Goal: Task Accomplishment & Management: Manage account settings

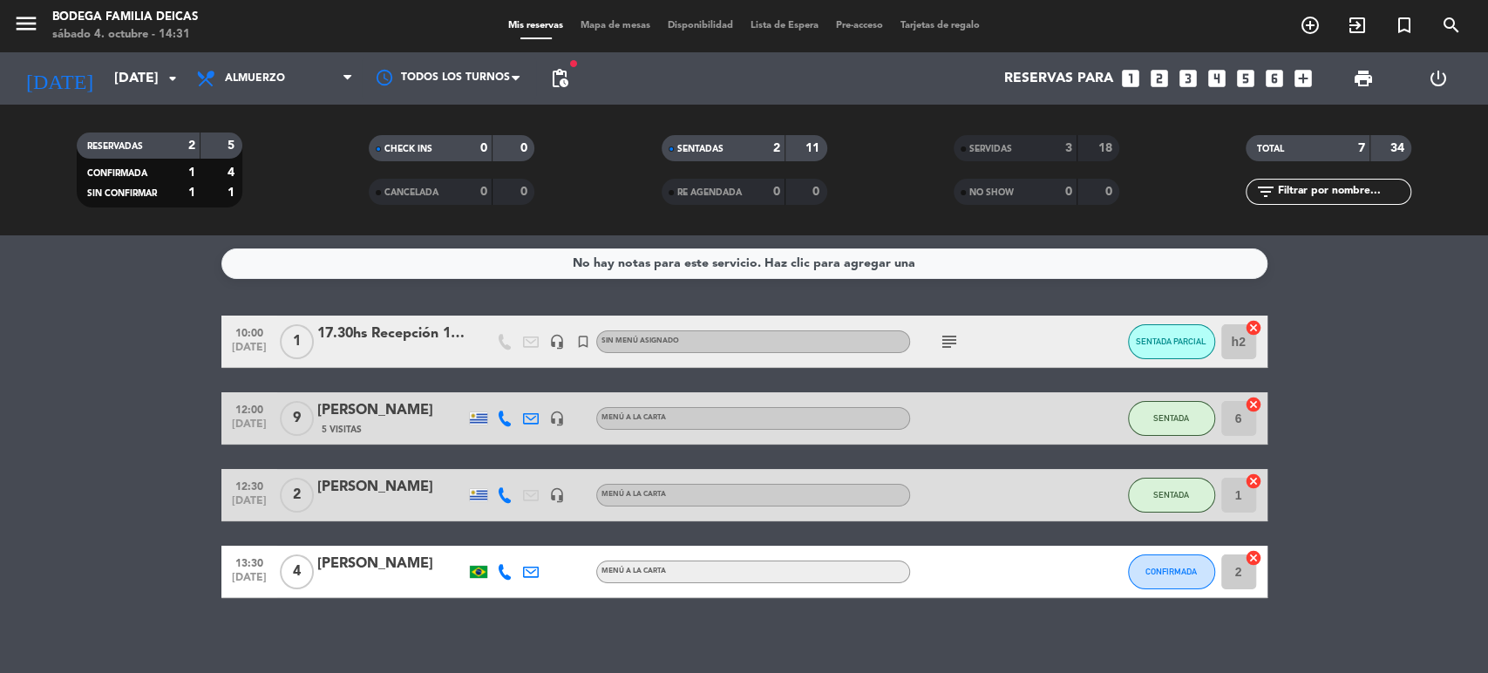
click at [347, 337] on div "17.30hs Recepción 120 pax - CARNE CREA" at bounding box center [391, 334] width 148 height 23
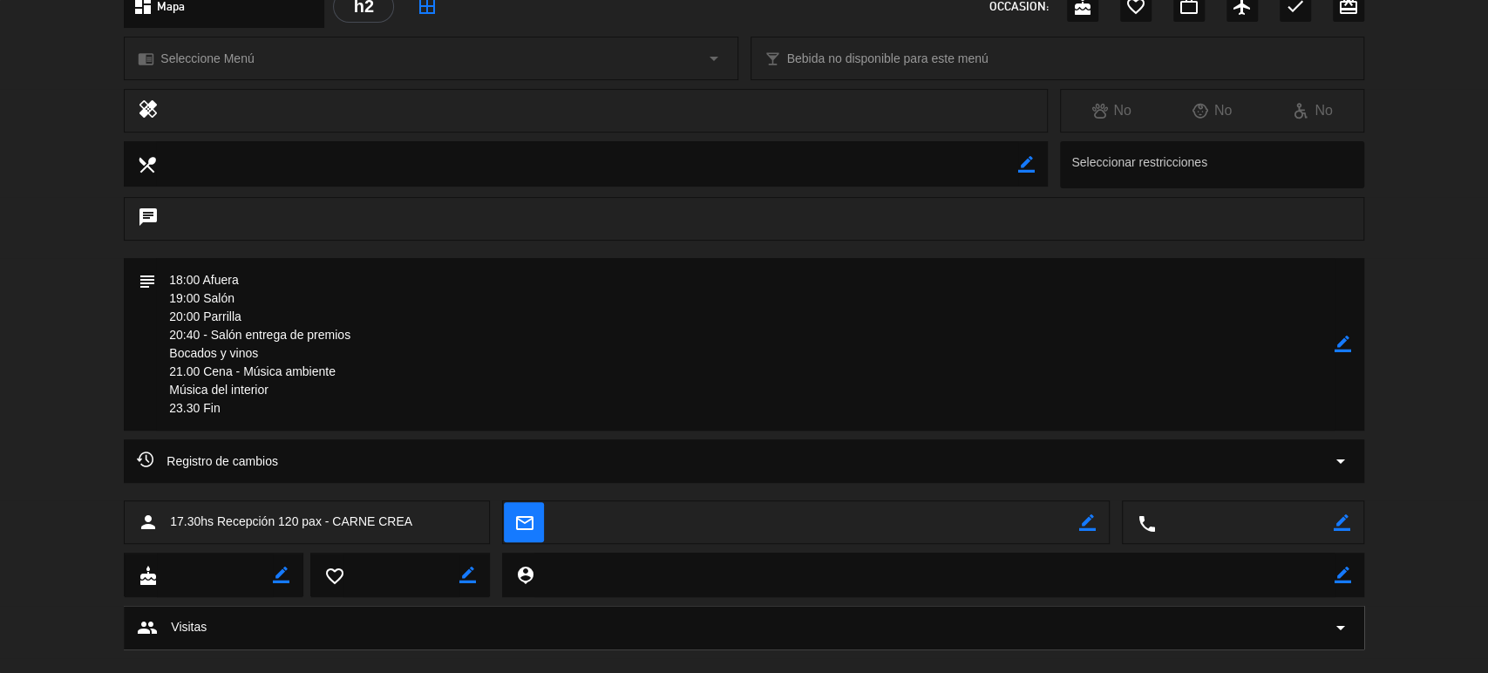
scroll to position [253, 0]
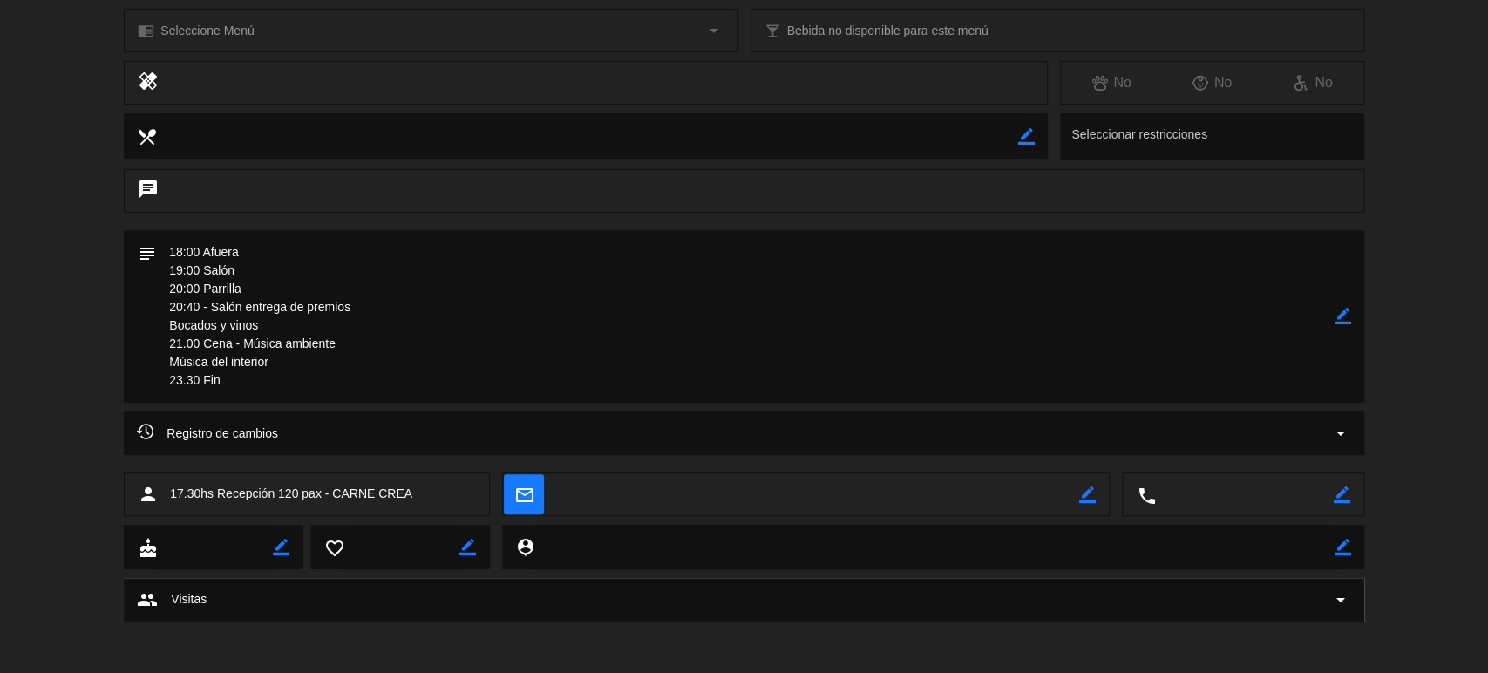
drag, startPoint x: 237, startPoint y: 376, endPoint x: 153, endPoint y: 184, distance: 209.6
click at [153, 184] on div "calendar_today sáb. 4, oct. access_time 10:00 1 17.30hs Recepción 120 pax - CAR…" at bounding box center [744, 336] width 1488 height 673
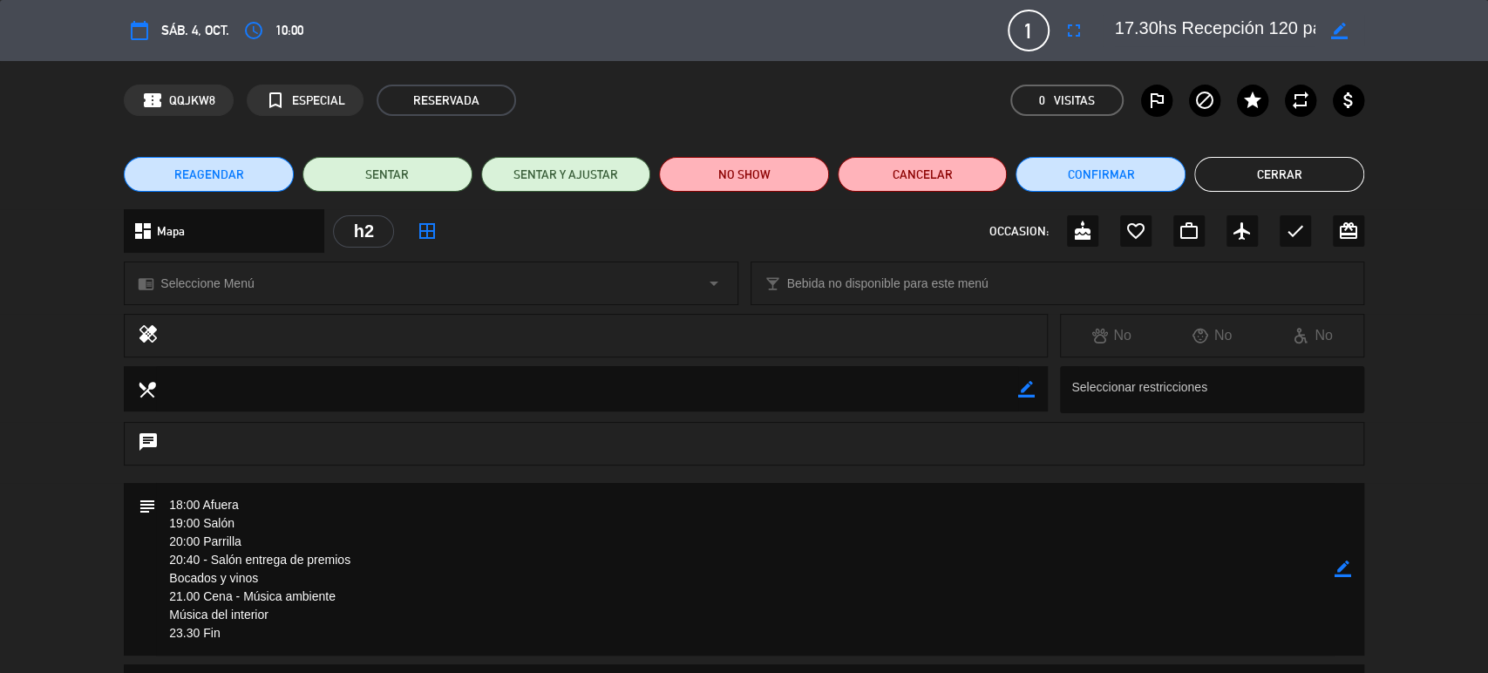
click at [204, 180] on span "REAGENDAR" at bounding box center [209, 175] width 70 height 18
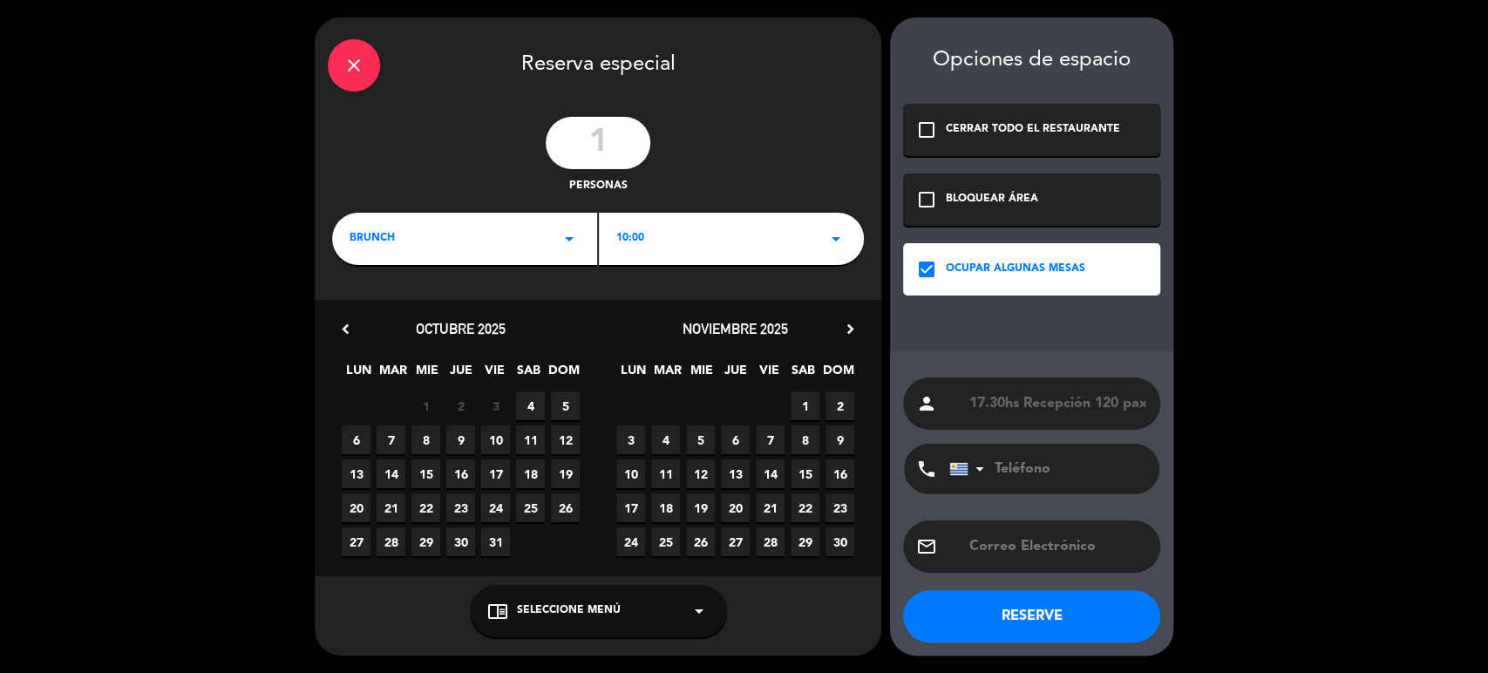
click at [626, 133] on input "1" at bounding box center [598, 143] width 105 height 52
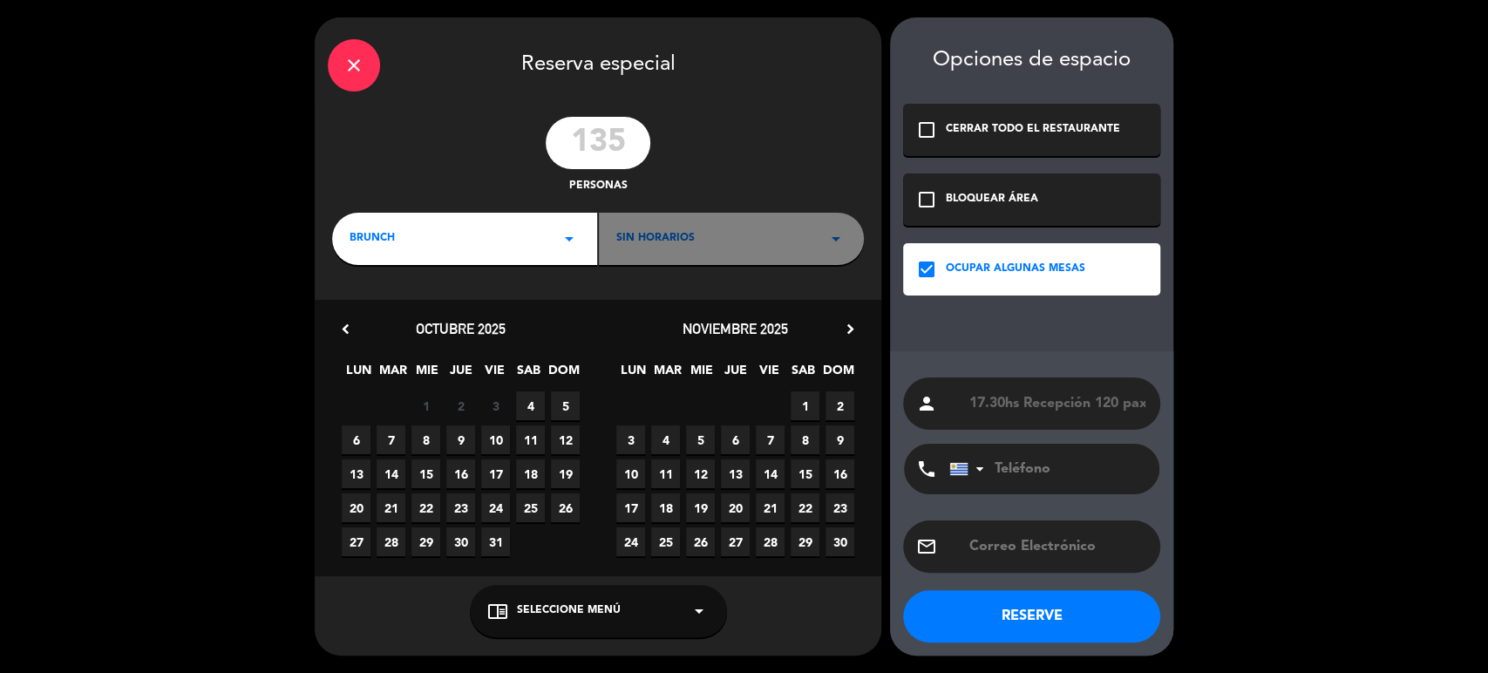
type input "135"
click at [486, 248] on div "BRUNCH arrow_drop_down" at bounding box center [464, 239] width 265 height 52
drag, startPoint x: 386, startPoint y: 318, endPoint x: 405, endPoint y: 323, distance: 18.8
click at [385, 318] on div "Almuerzo" at bounding box center [465, 311] width 230 height 17
click at [732, 229] on div "Sin horarios arrow_drop_down" at bounding box center [731, 239] width 265 height 52
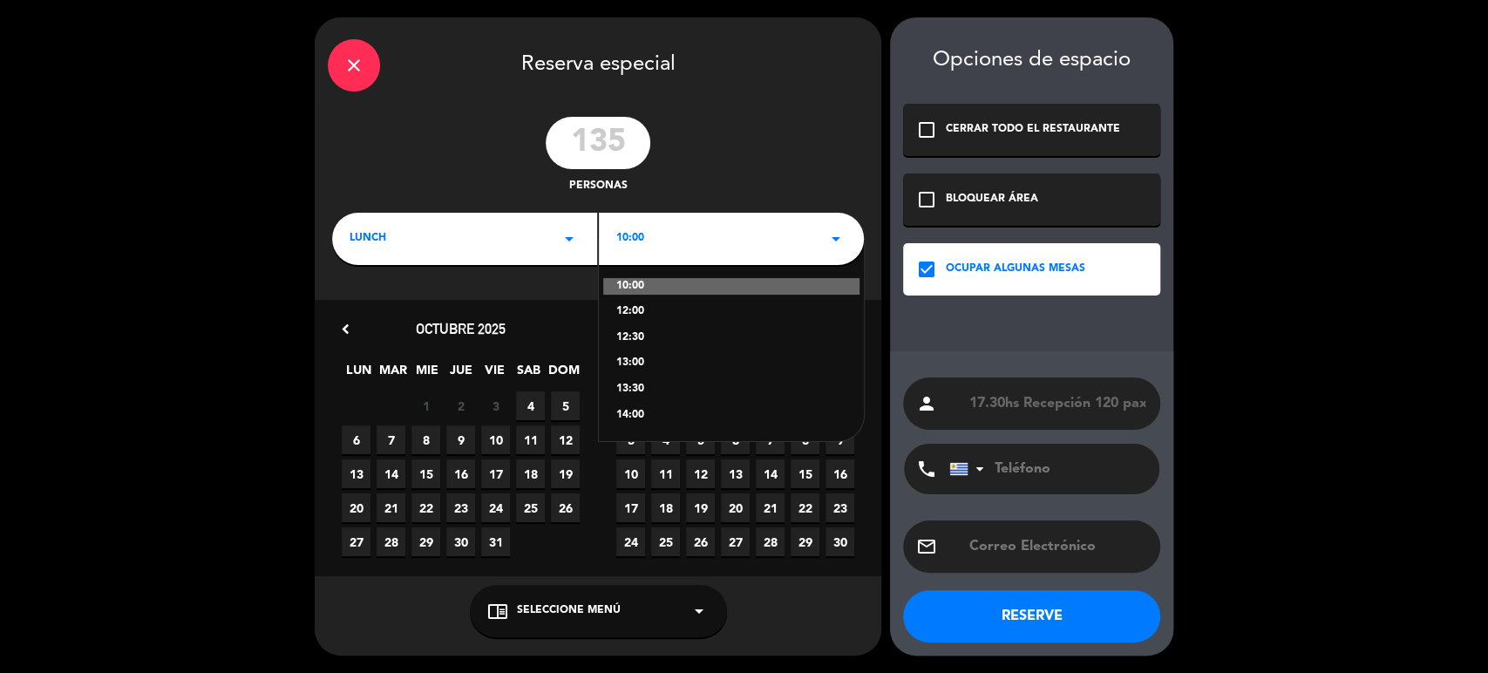
click at [632, 417] on div "14:00" at bounding box center [731, 415] width 230 height 17
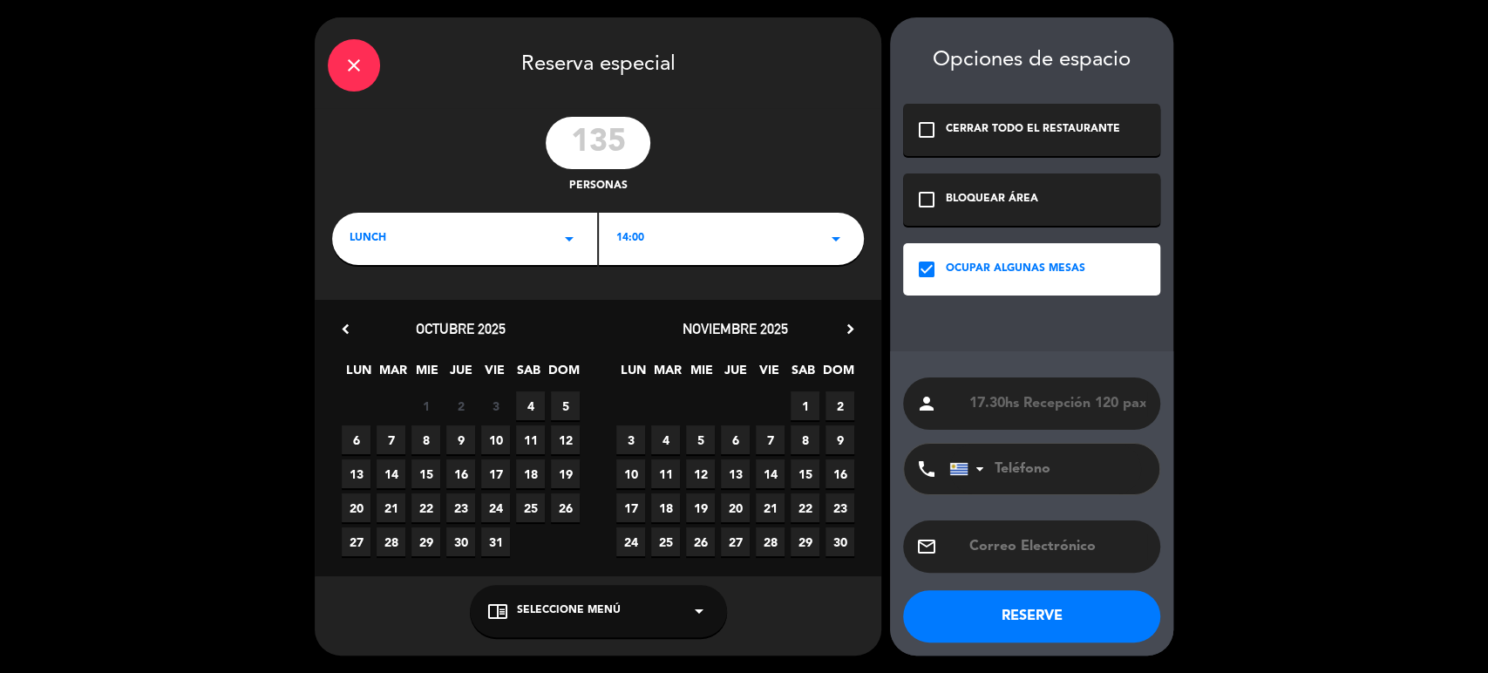
drag, startPoint x: 1097, startPoint y: 406, endPoint x: 1024, endPoint y: 414, distance: 73.7
click at [1024, 415] on input "17.30hs Recepción 120 pax - CARNE CREA" at bounding box center [1058, 403] width 180 height 24
type input "17.30hs CARNE CREA"
click at [591, 618] on div "chrome_reader_mode Seleccione Menú arrow_drop_down" at bounding box center [598, 611] width 257 height 52
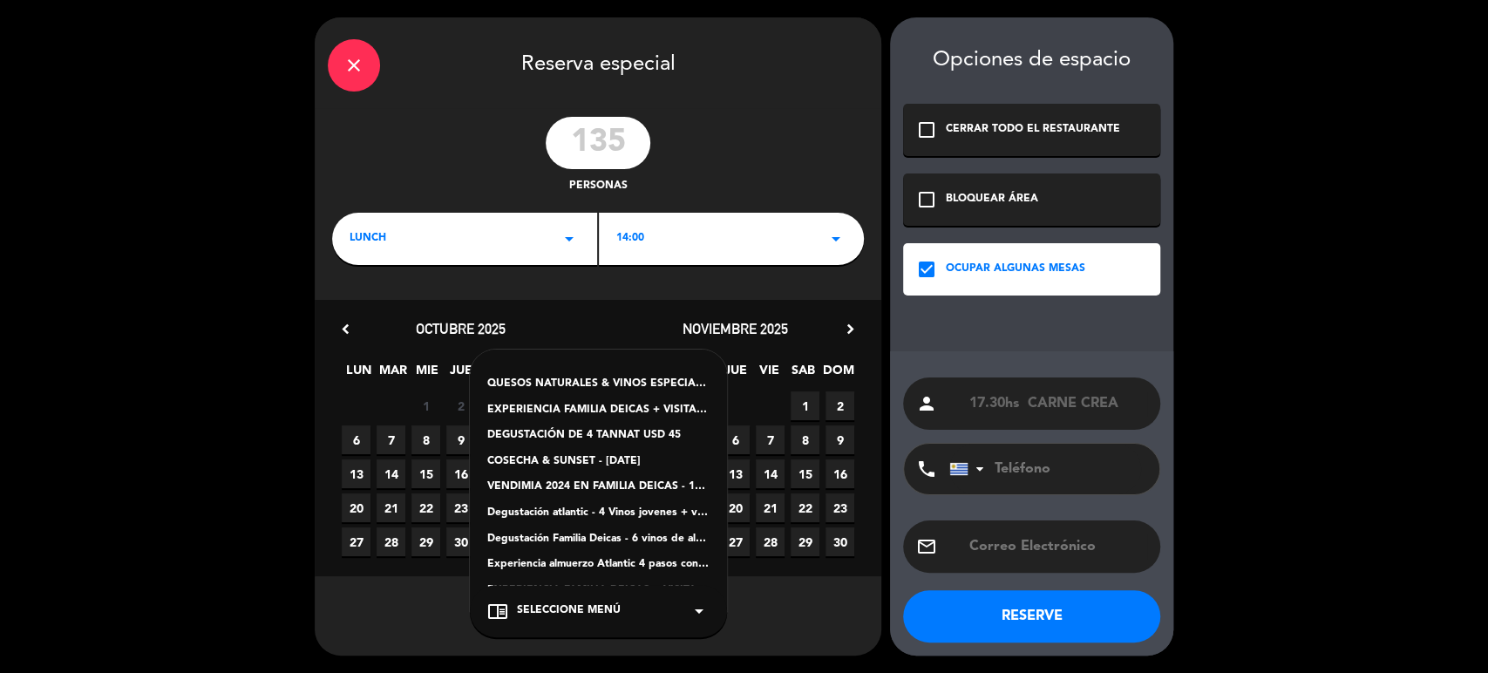
click at [721, 595] on div "chrome_reader_mode Seleccione Menú arrow_drop_down" at bounding box center [598, 611] width 257 height 52
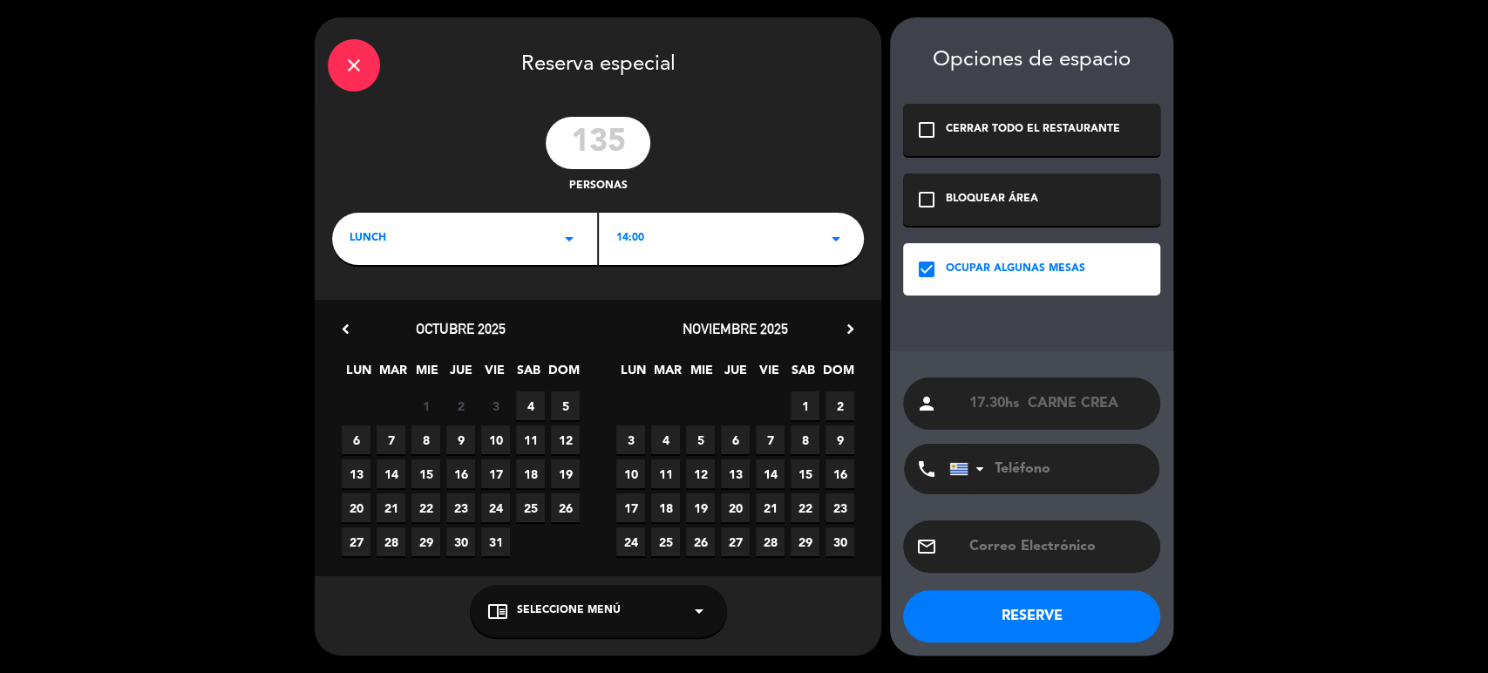
click at [535, 401] on span "4" at bounding box center [530, 405] width 29 height 29
click at [1003, 622] on button "RESERVE" at bounding box center [1031, 616] width 257 height 52
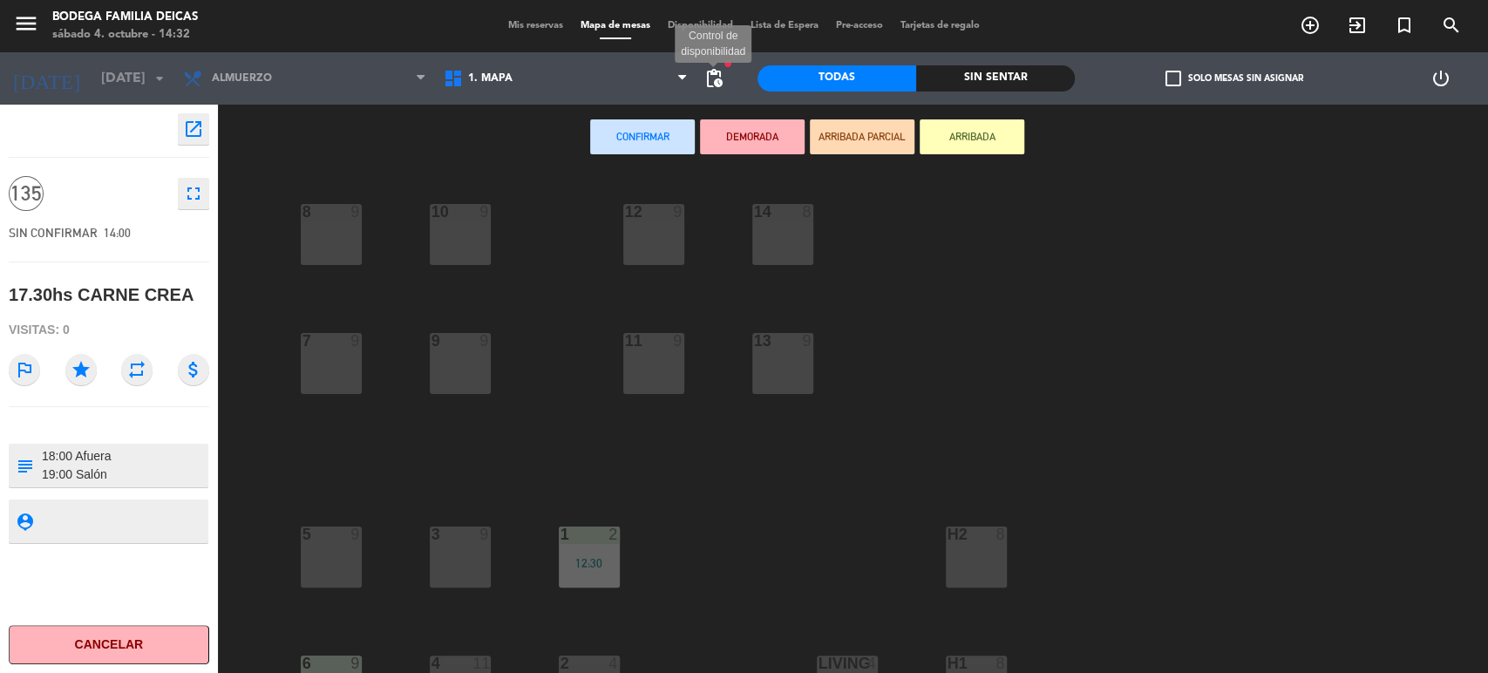
click at [709, 86] on span "pending_actions" at bounding box center [714, 78] width 21 height 21
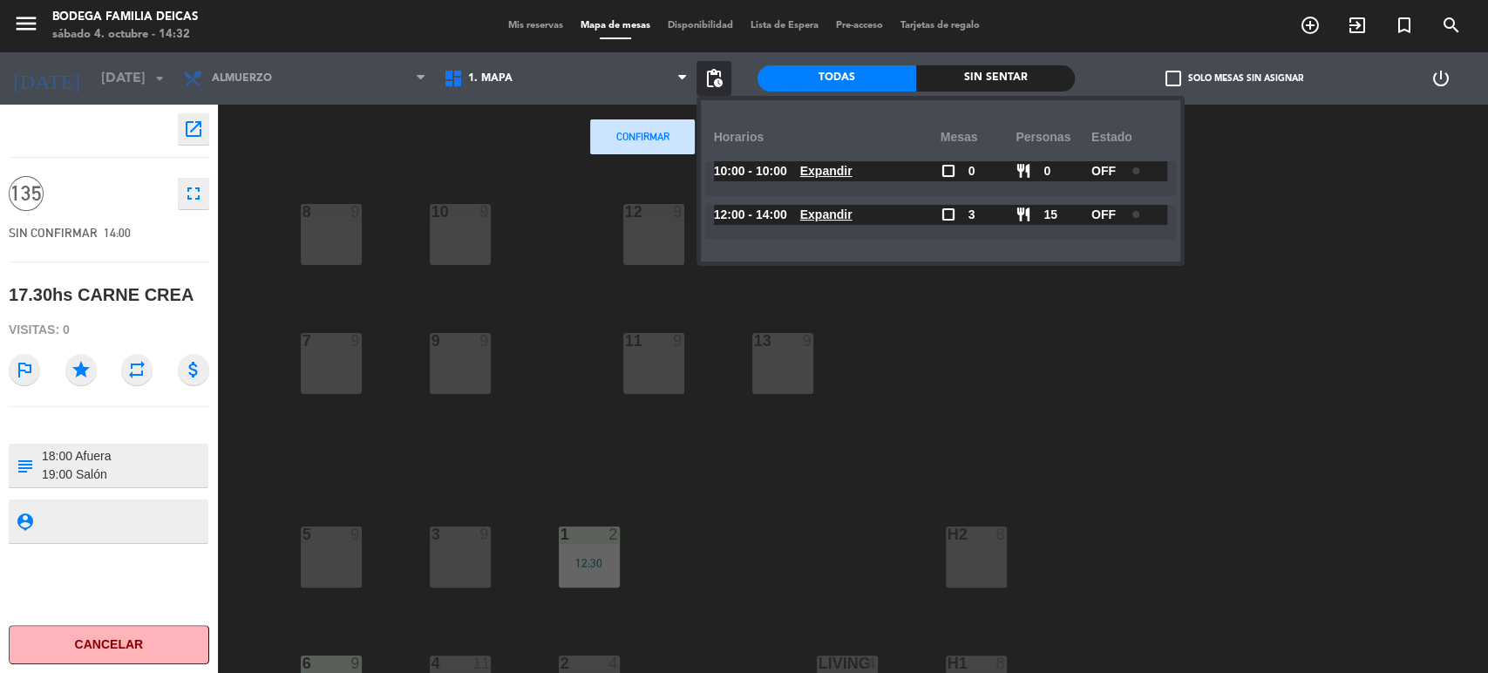
click at [1150, 214] on div at bounding box center [1143, 214] width 31 height 13
drag, startPoint x: 934, startPoint y: 411, endPoint x: 656, endPoint y: 241, distance: 326.0
click at [928, 408] on div "10 9 12 9 8 9 14 8 9 9 11 9 13 9 7 9 1 2 12:30 5 9 3 9 h2 8 2 4 13:30 6 9 12:00…" at bounding box center [860, 424] width 1255 height 503
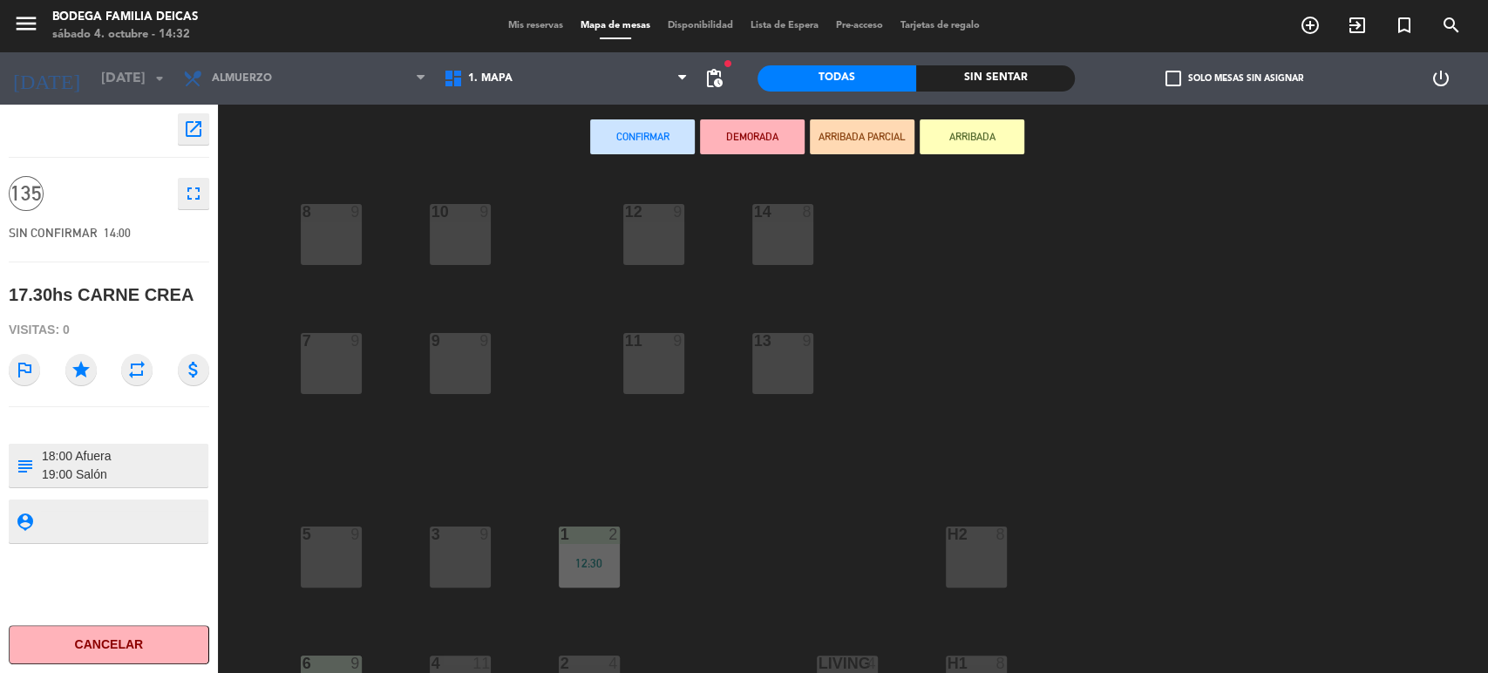
click at [544, 28] on span "Mis reservas" at bounding box center [536, 26] width 72 height 10
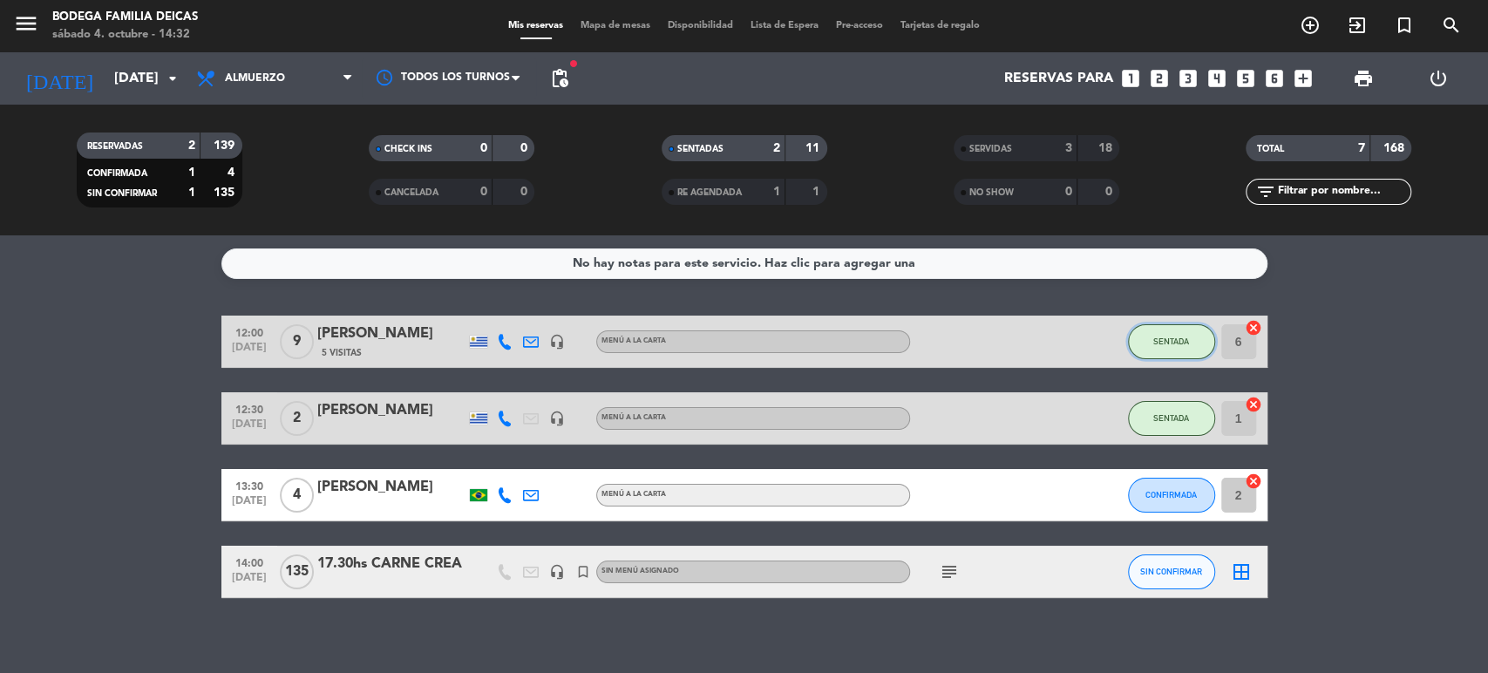
click at [1182, 339] on span "SENTADA" at bounding box center [1171, 342] width 36 height 10
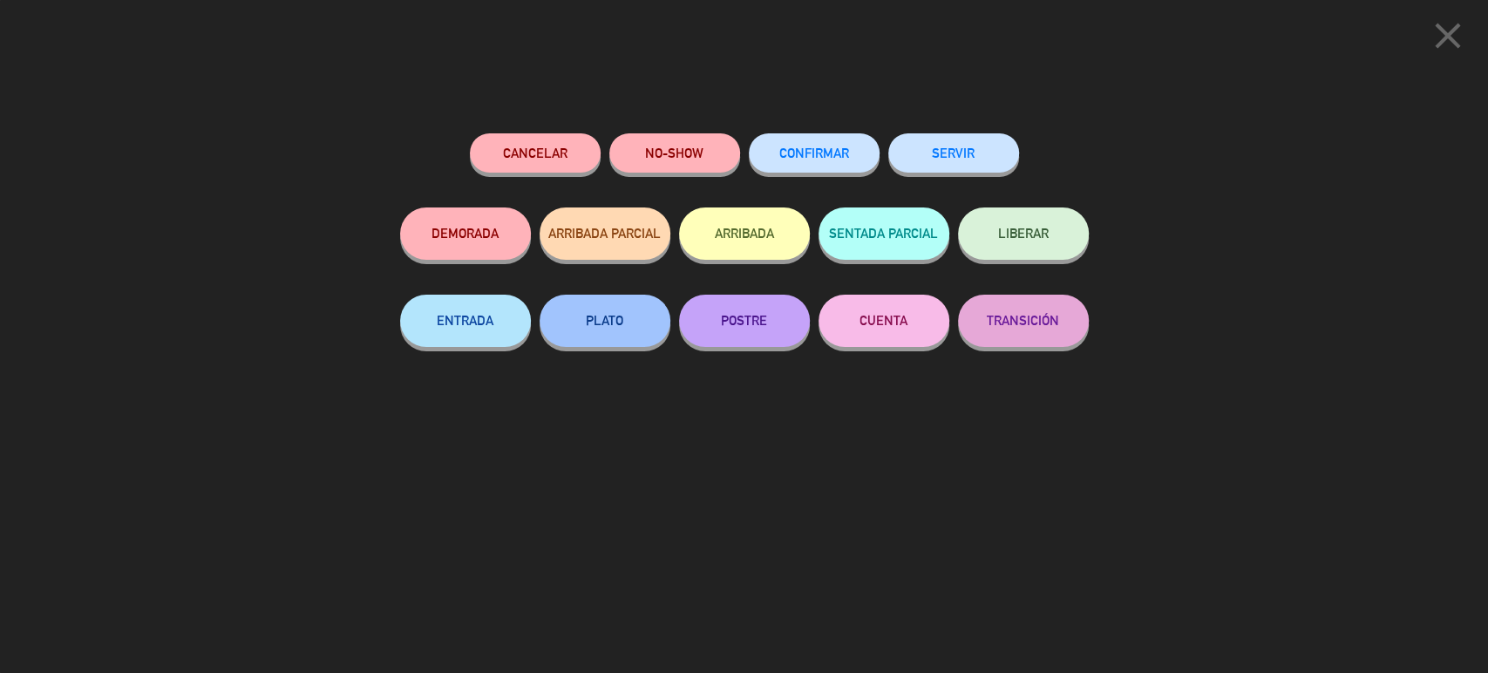
drag, startPoint x: 581, startPoint y: 318, endPoint x: 563, endPoint y: 343, distance: 30.7
click at [581, 317] on button "PLATO" at bounding box center [605, 321] width 131 height 52
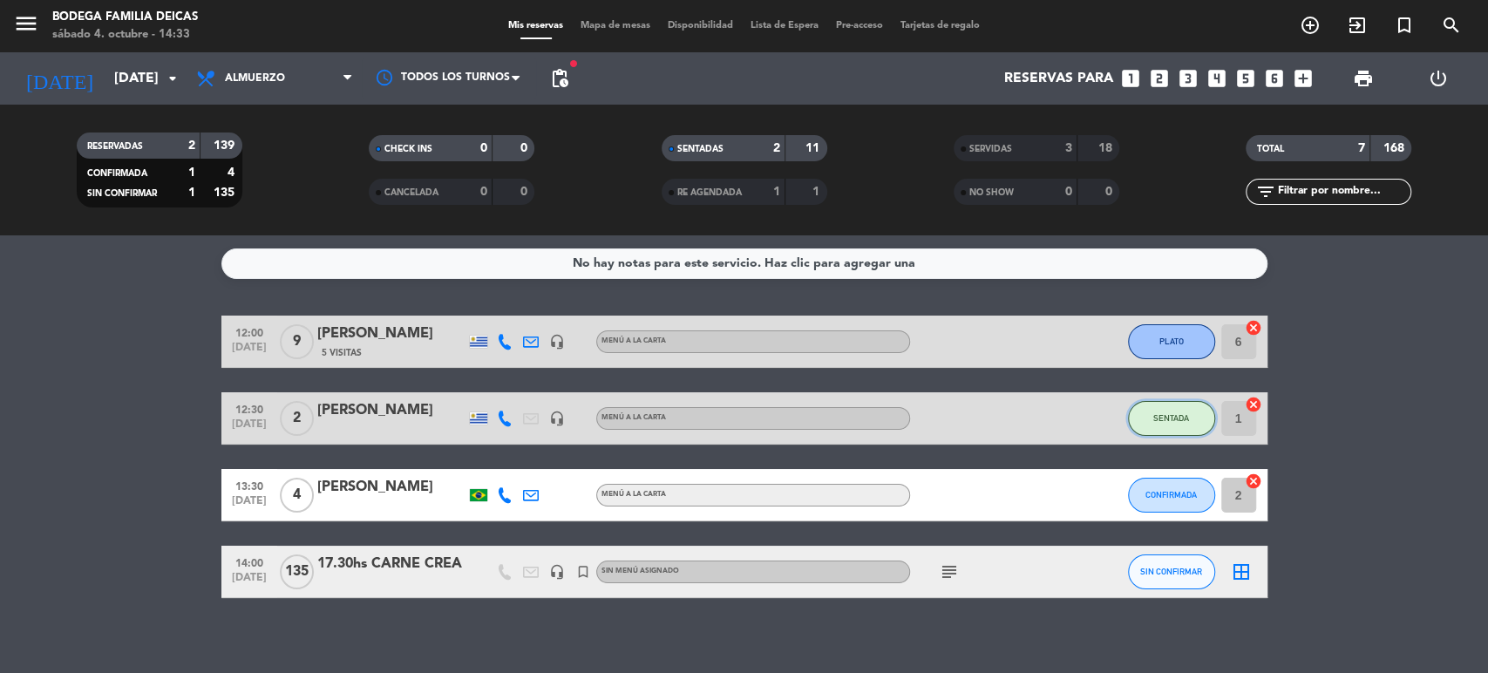
click at [1179, 428] on button "SENTADA" at bounding box center [1171, 418] width 87 height 35
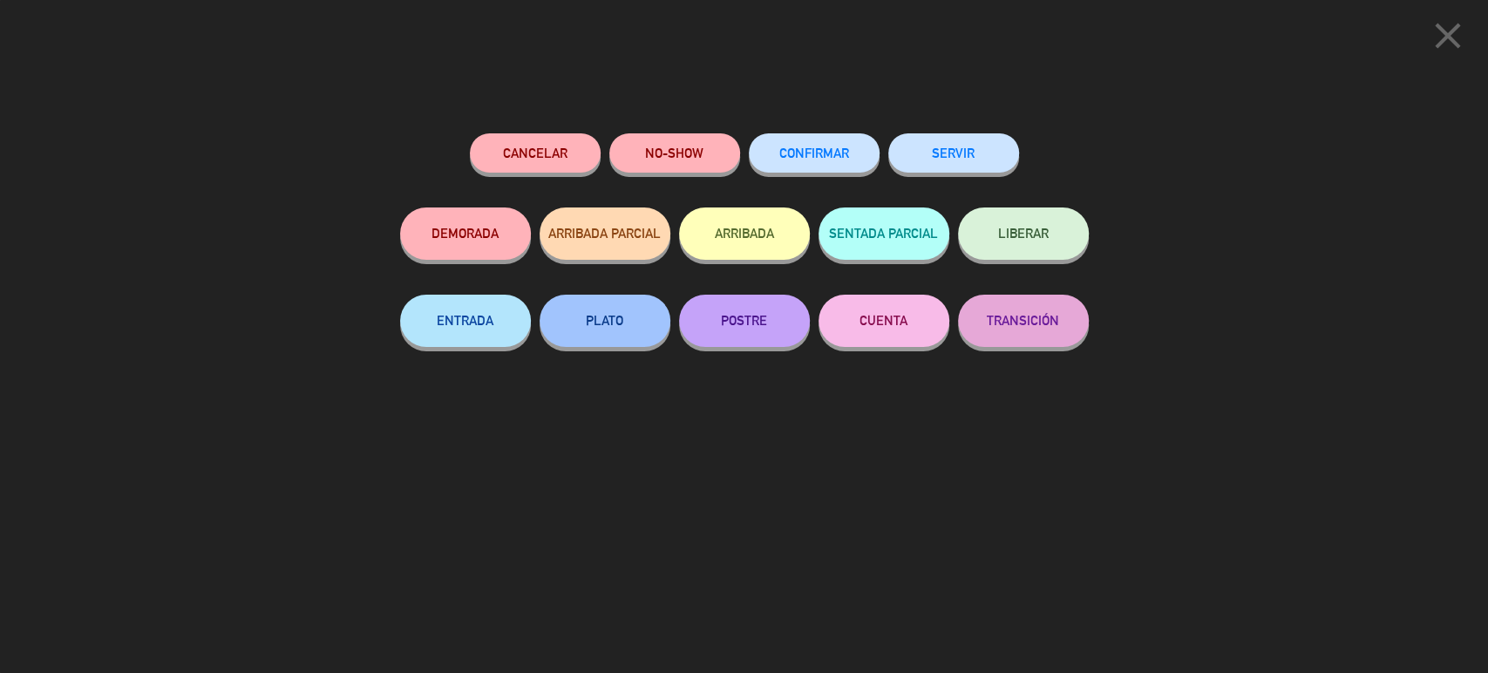
click at [607, 335] on button "PLATO" at bounding box center [605, 321] width 131 height 52
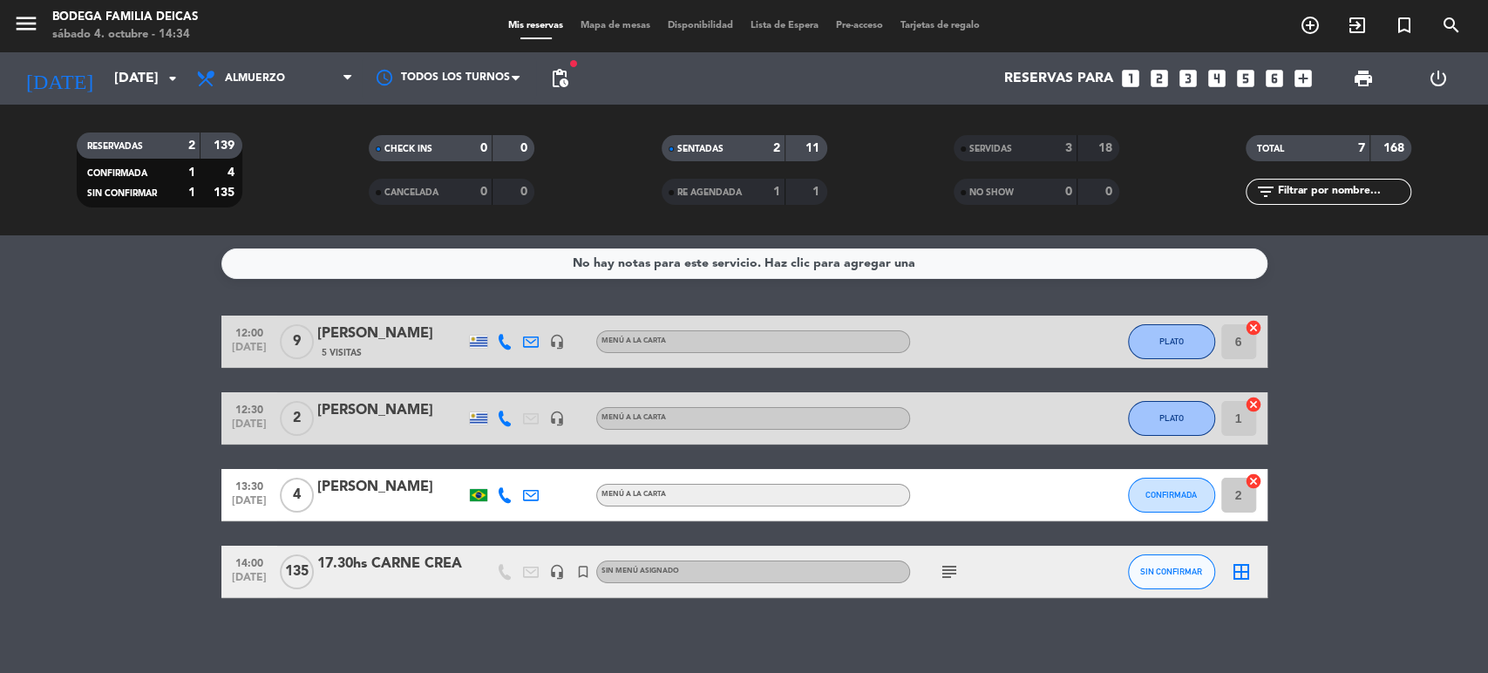
drag, startPoint x: 378, startPoint y: 609, endPoint x: 369, endPoint y: 626, distance: 19.9
click at [374, 612] on div "No hay notas para este servicio. Haz clic para agregar una 12:00 [DATE] 9 [PERS…" at bounding box center [744, 454] width 1488 height 438
click at [1184, 343] on button "PLATO" at bounding box center [1171, 341] width 87 height 35
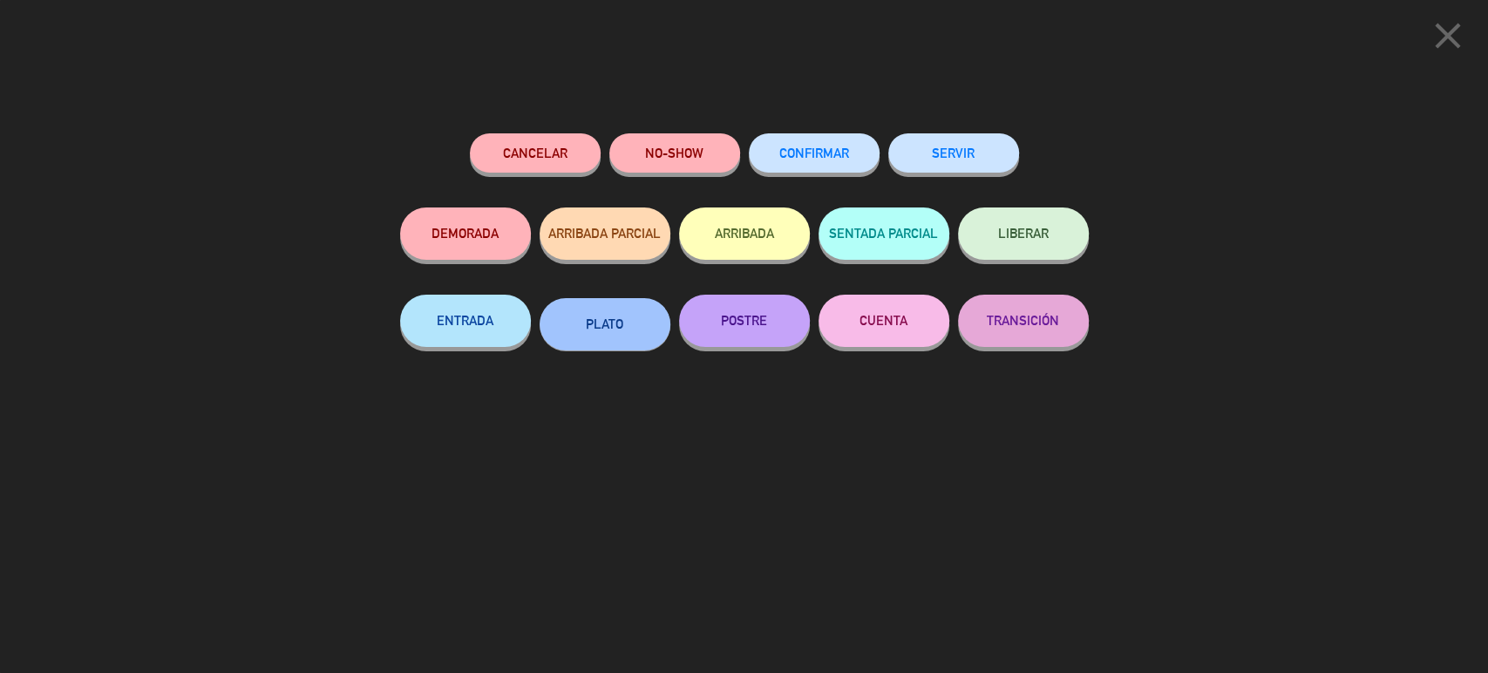
click at [750, 315] on button "POSTRE" at bounding box center [744, 321] width 131 height 52
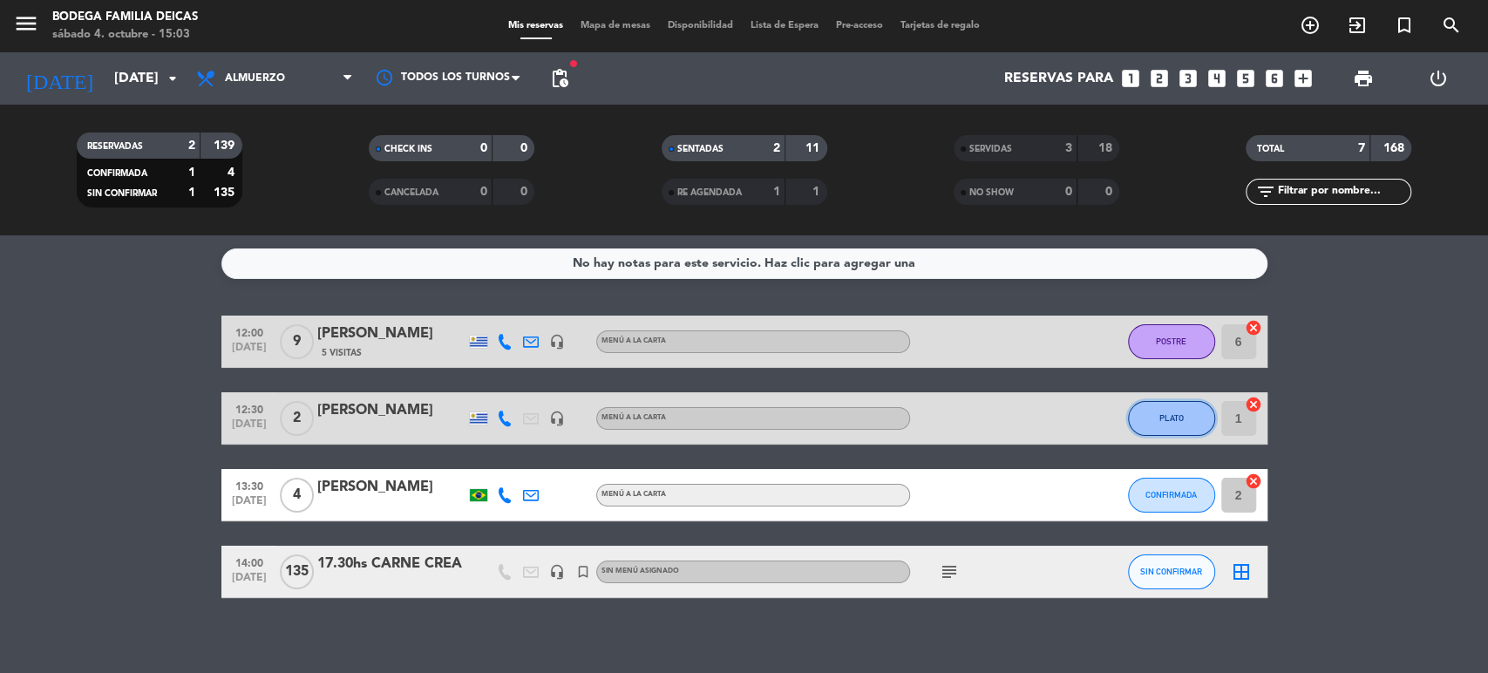
click at [1172, 420] on span "PLATO" at bounding box center [1172, 418] width 24 height 10
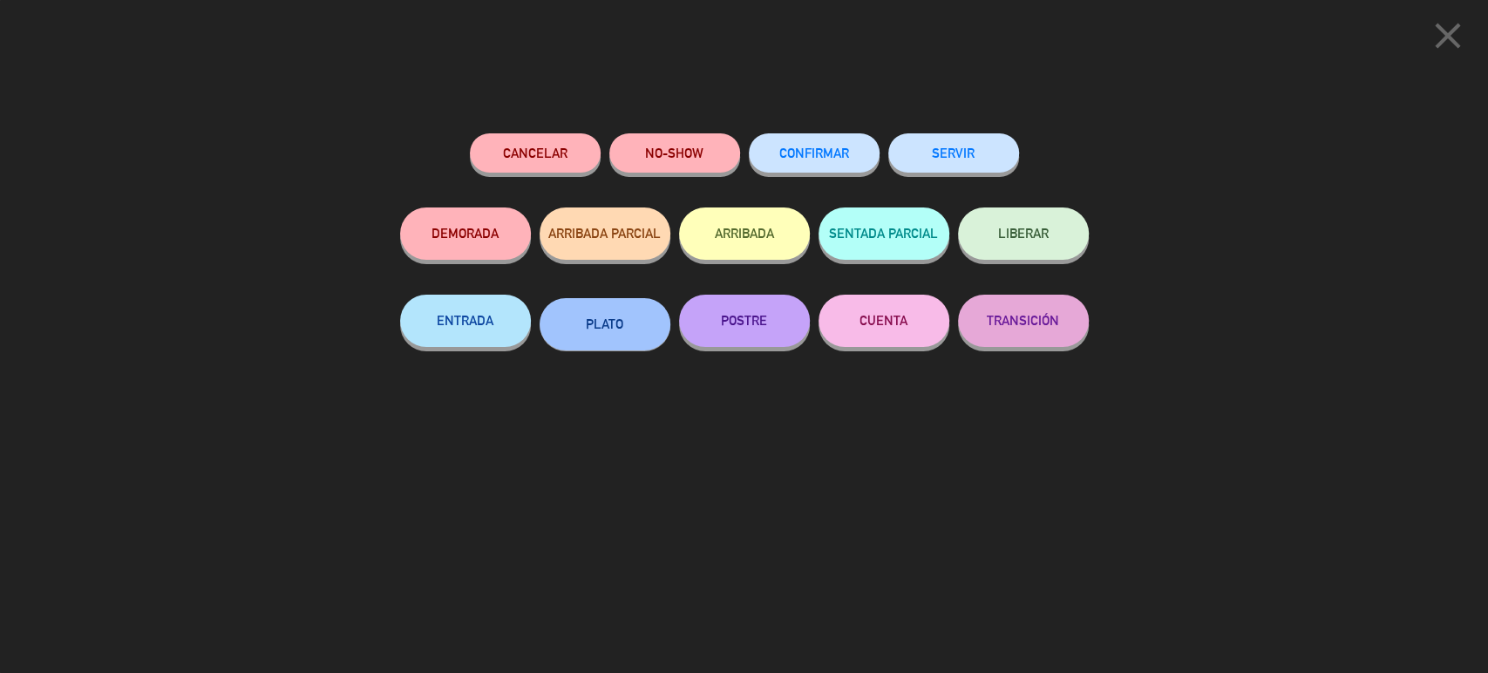
click at [962, 144] on button "SERVIR" at bounding box center [953, 152] width 131 height 39
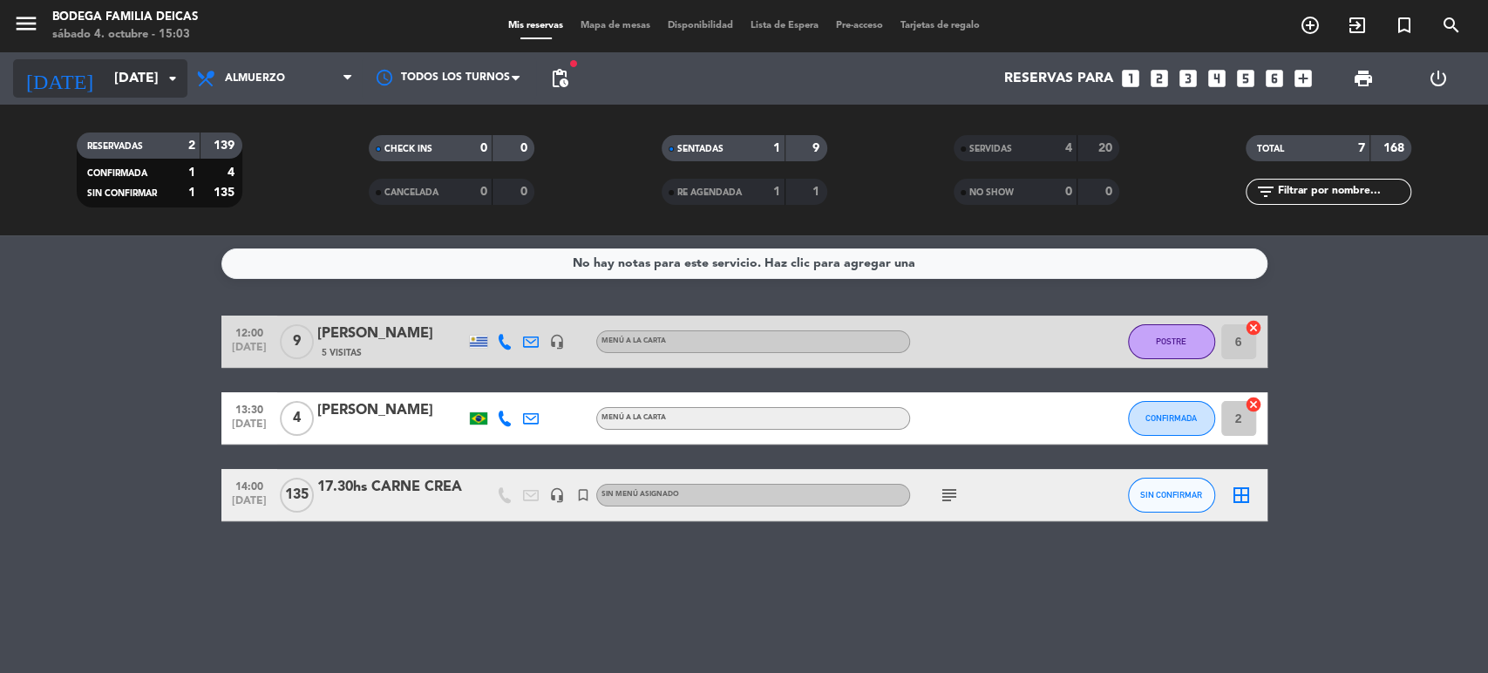
click at [112, 89] on input "[DATE]" at bounding box center [197, 79] width 184 height 34
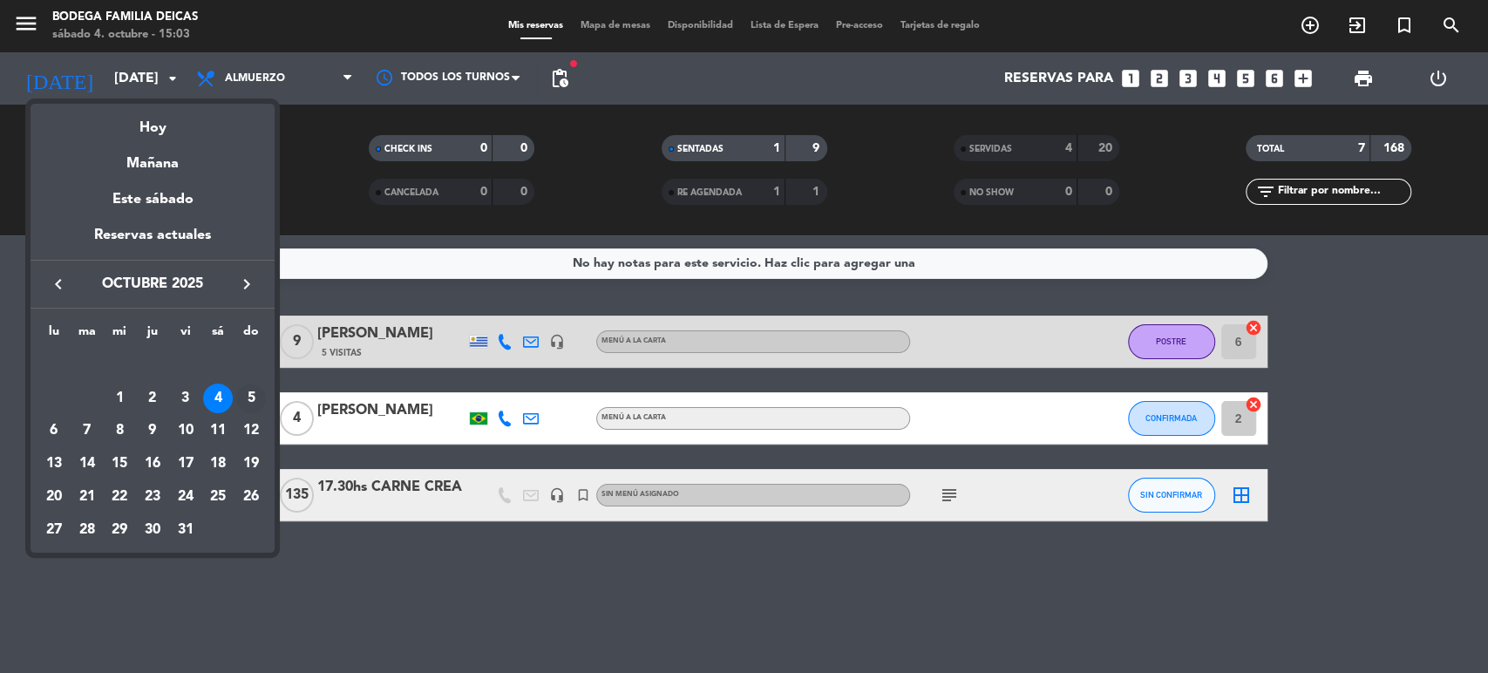
click at [250, 399] on div "5" at bounding box center [251, 399] width 30 height 30
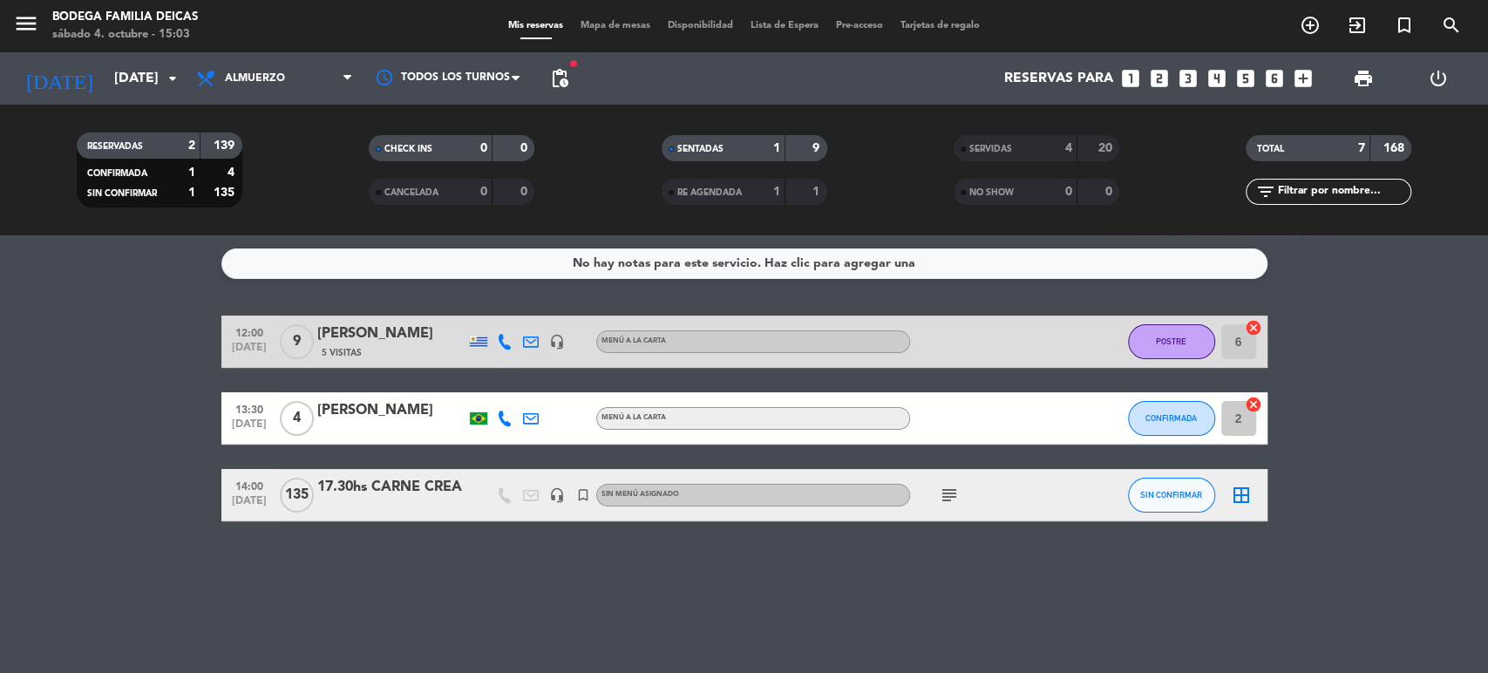
type input "[DATE]"
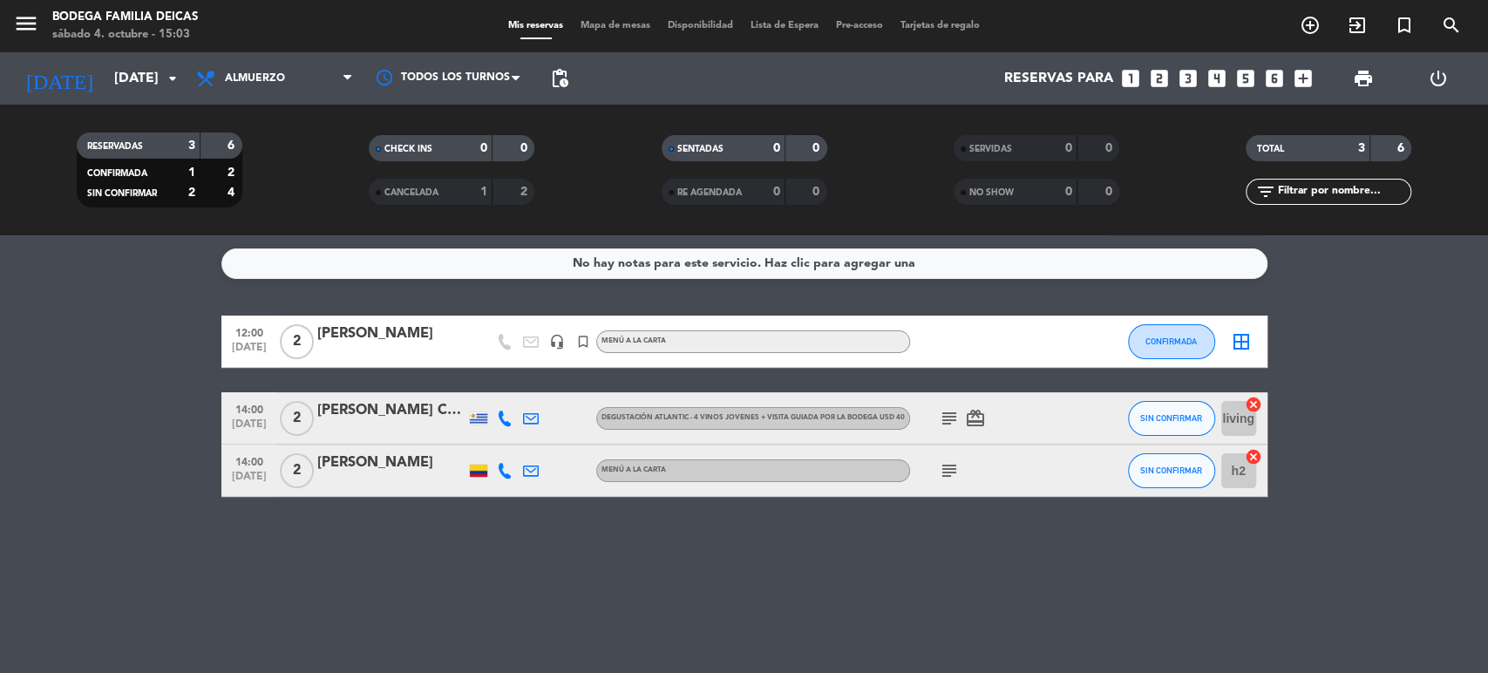
click at [415, 581] on div "No hay notas para este servicio. Haz clic para agregar una 12:00 [DATE] 2 [PERS…" at bounding box center [744, 454] width 1488 height 438
drag, startPoint x: 336, startPoint y: 341, endPoint x: 371, endPoint y: 335, distance: 35.4
click at [371, 335] on div "[PERSON_NAME]" at bounding box center [391, 334] width 148 height 23
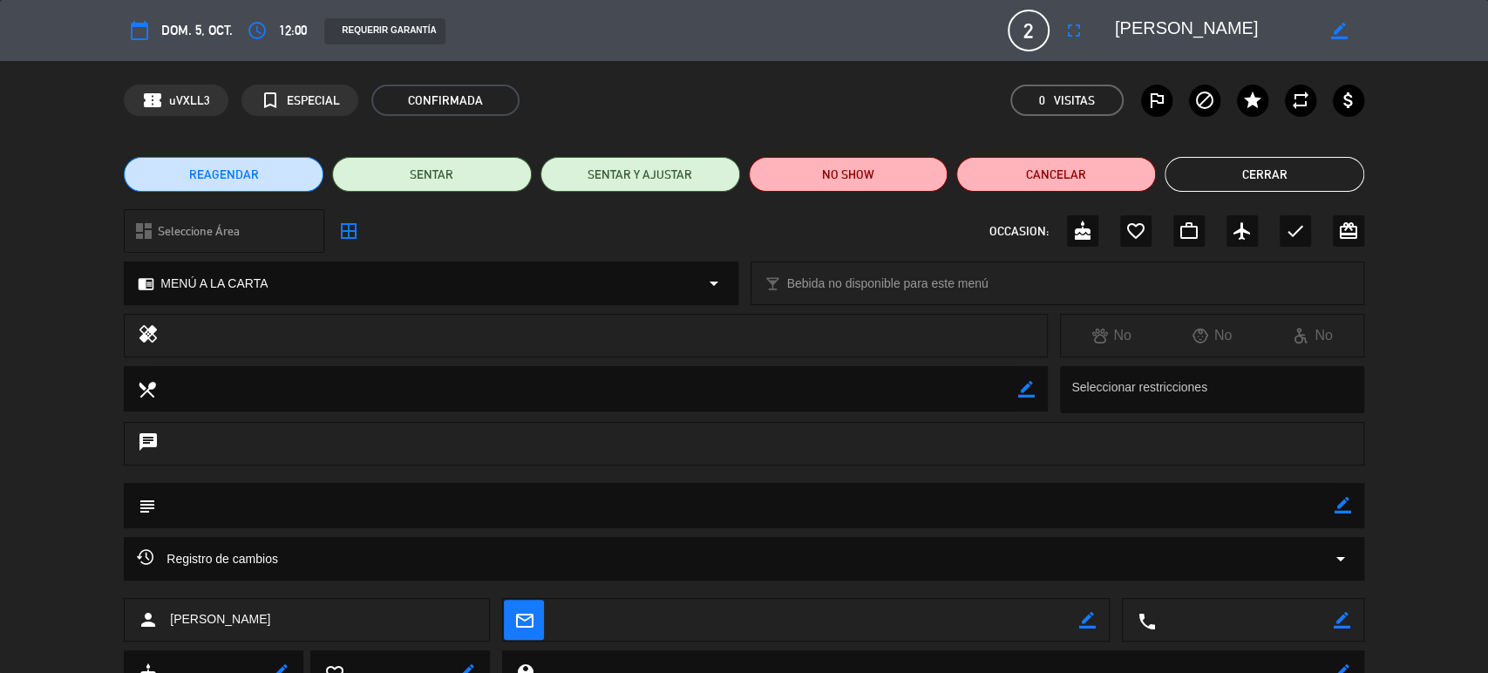
click at [1278, 176] on button "Cerrar" at bounding box center [1265, 174] width 200 height 35
